Goal: Task Accomplishment & Management: Complete application form

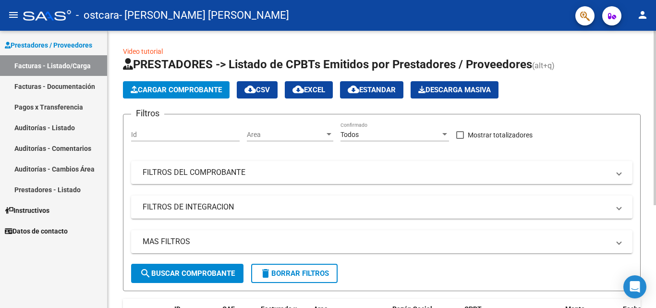
click at [170, 90] on span "Cargar Comprobante" at bounding box center [176, 89] width 91 height 9
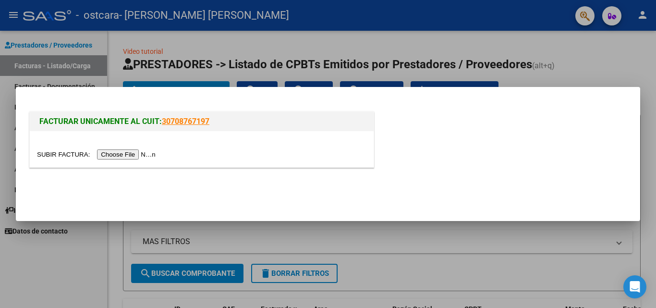
click at [130, 153] on input "file" at bounding box center [97, 154] width 121 height 10
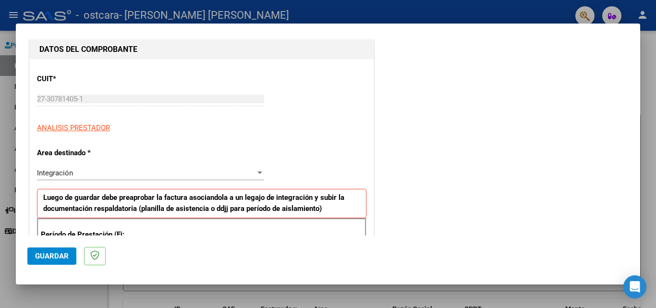
scroll to position [288, 0]
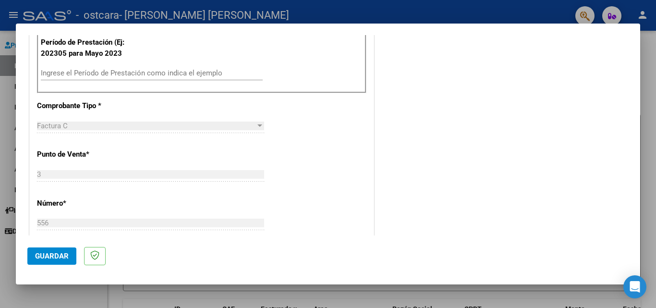
click at [136, 73] on input "Ingrese el Período de Prestación como indica el ejemplo" at bounding box center [152, 73] width 222 height 9
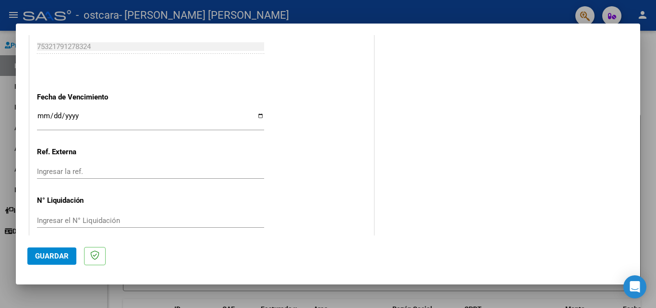
scroll to position [627, 0]
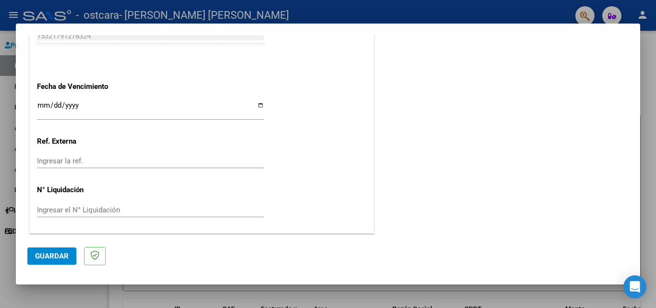
type input "202507"
click at [49, 256] on span "Guardar" at bounding box center [52, 256] width 34 height 9
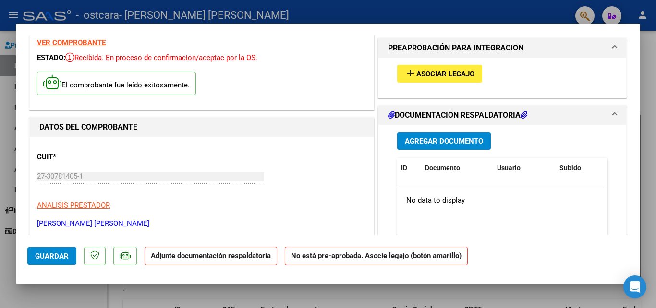
scroll to position [0, 0]
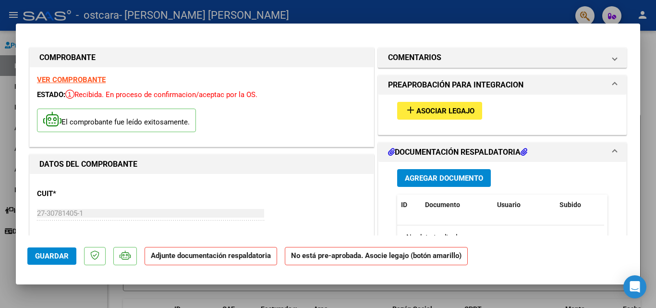
click at [448, 105] on button "add Asociar Legajo" at bounding box center [439, 111] width 85 height 18
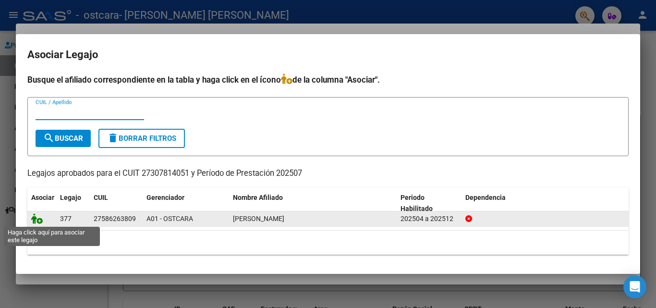
click at [34, 213] on icon at bounding box center [37, 218] width 12 height 11
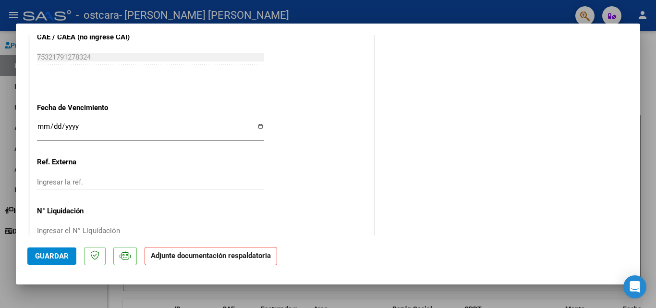
scroll to position [659, 0]
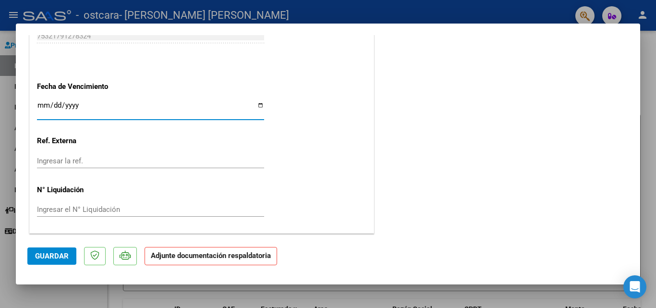
click at [74, 105] on input "Ingresar la fecha" at bounding box center [150, 108] width 227 height 15
click at [43, 106] on input "Ingresar la fecha" at bounding box center [150, 108] width 227 height 15
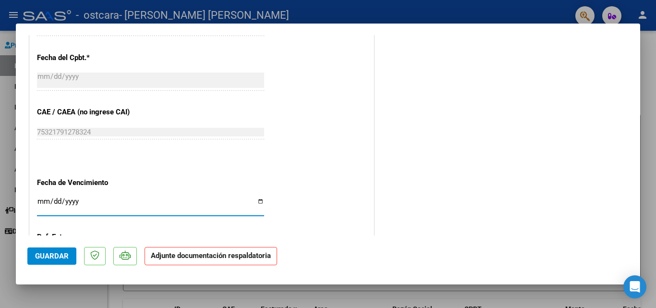
click at [258, 201] on input "Ingresar la fecha" at bounding box center [150, 204] width 227 height 15
type input "[DATE]"
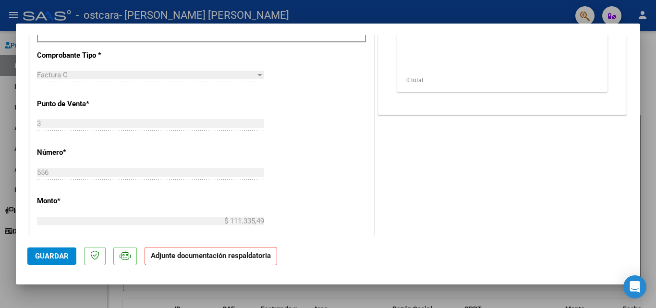
scroll to position [83, 0]
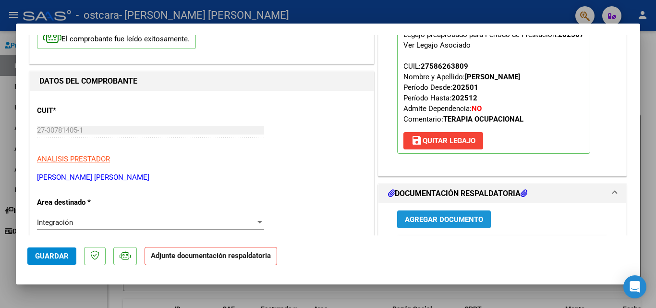
click at [420, 218] on span "Agregar Documento" at bounding box center [444, 219] width 78 height 9
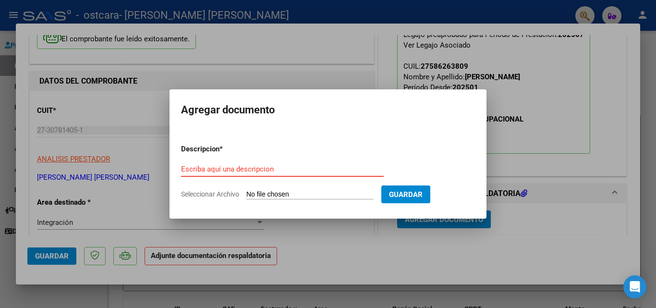
click at [256, 170] on input "Escriba aquí una descripcion" at bounding box center [282, 169] width 203 height 9
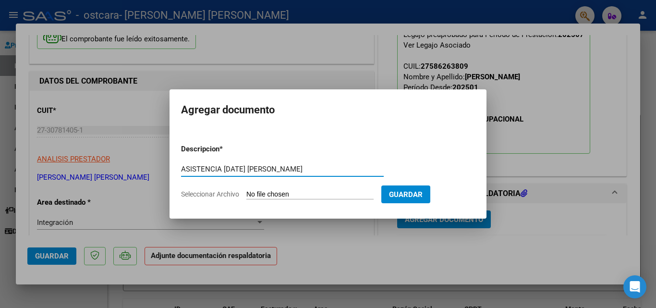
type input "ASISTENCIA [DATE] [PERSON_NAME]"
click at [281, 190] on input "Seleccionar Archivo" at bounding box center [309, 194] width 127 height 9
type input "C:\fakepath\ASISTENCIA [DATE] [PERSON_NAME].pdf"
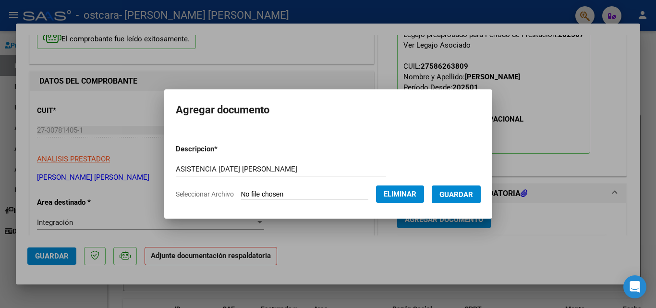
click at [469, 193] on span "Guardar" at bounding box center [456, 194] width 34 height 9
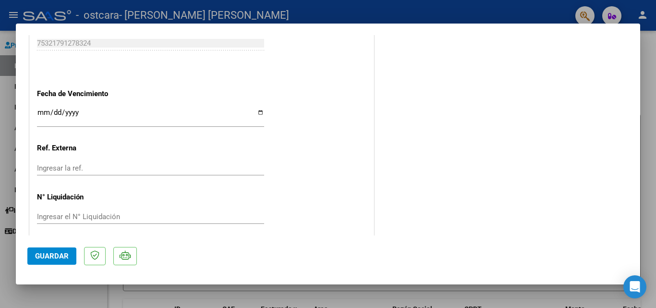
scroll to position [659, 0]
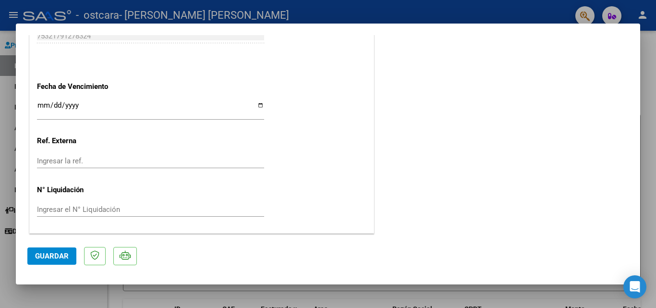
click at [48, 255] on span "Guardar" at bounding box center [52, 256] width 34 height 9
click at [48, 254] on span "Guardar" at bounding box center [52, 256] width 34 height 9
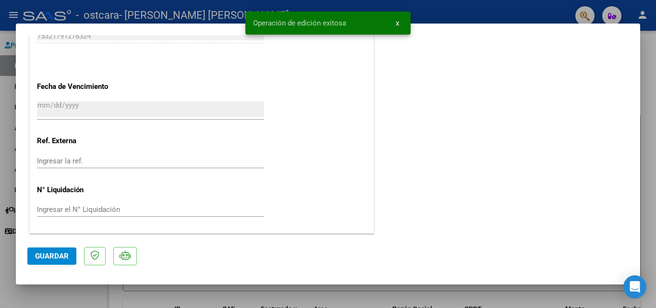
click at [48, 289] on div at bounding box center [328, 154] width 656 height 308
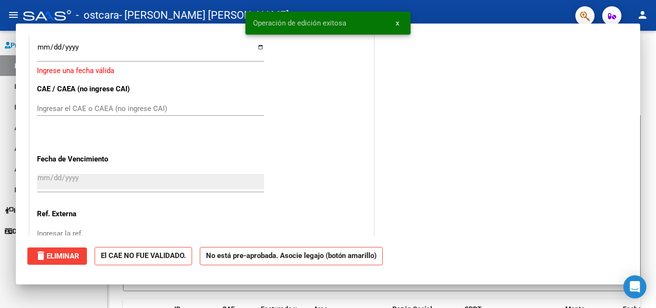
scroll to position [0, 0]
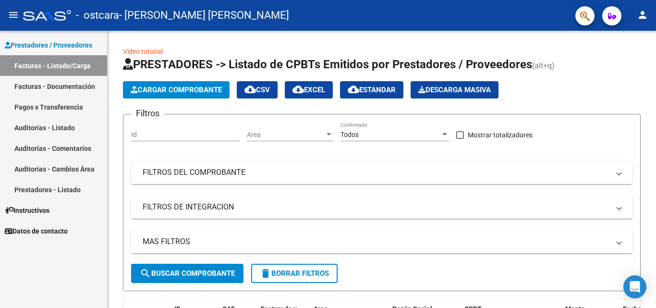
click at [57, 85] on link "Facturas - Documentación" at bounding box center [53, 86] width 107 height 21
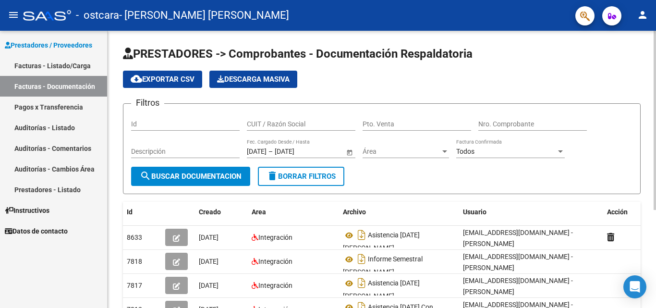
scroll to position [96, 0]
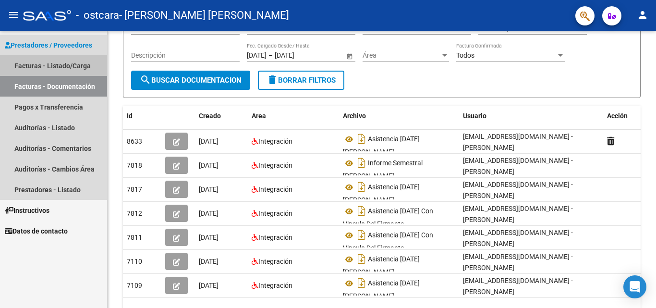
click at [27, 67] on link "Facturas - Listado/Carga" at bounding box center [53, 65] width 107 height 21
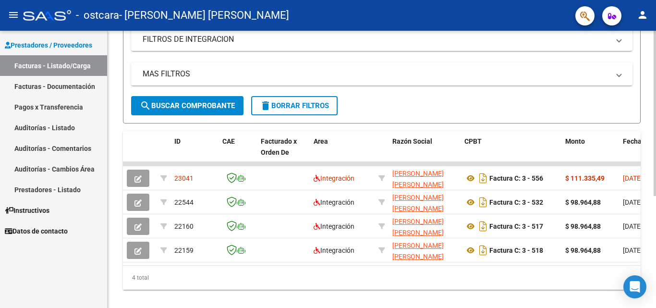
scroll to position [188, 0]
